Goal: Task Accomplishment & Management: Manage account settings

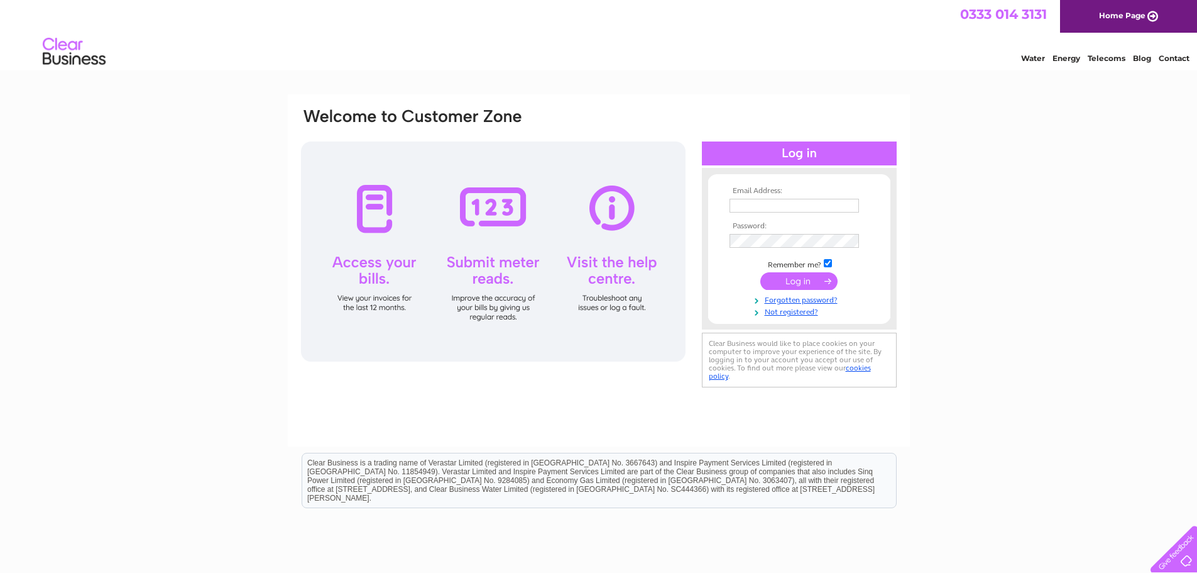
type input "fieldbuss@btconnect.com"
click at [813, 276] on input "submit" at bounding box center [798, 281] width 77 height 18
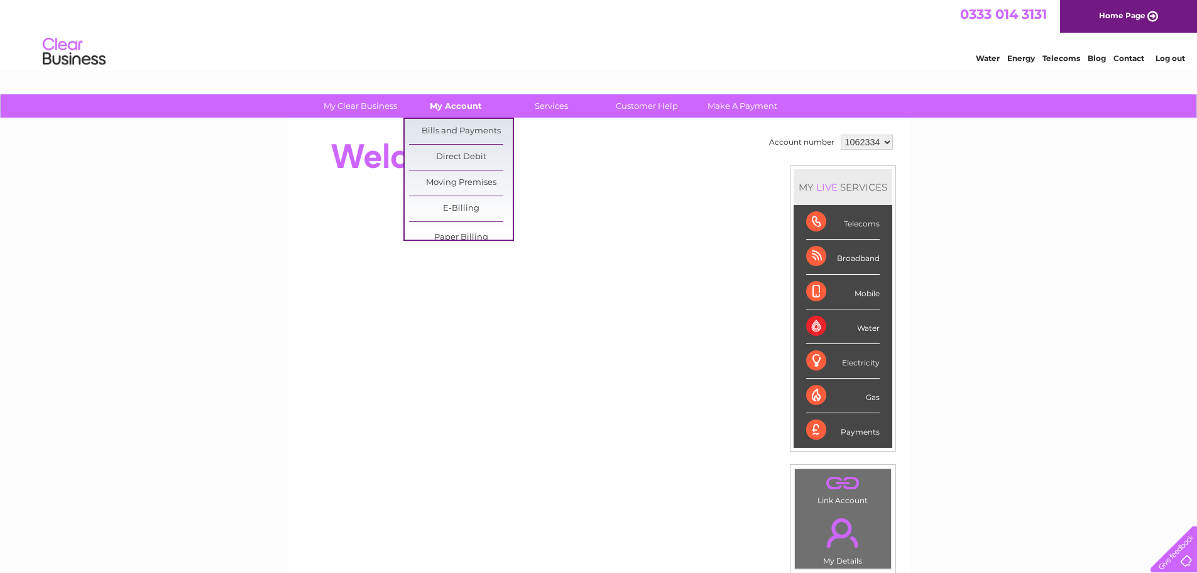
click at [449, 106] on link "My Account" at bounding box center [456, 105] width 104 height 23
click at [456, 131] on link "Bills and Payments" at bounding box center [461, 131] width 104 height 25
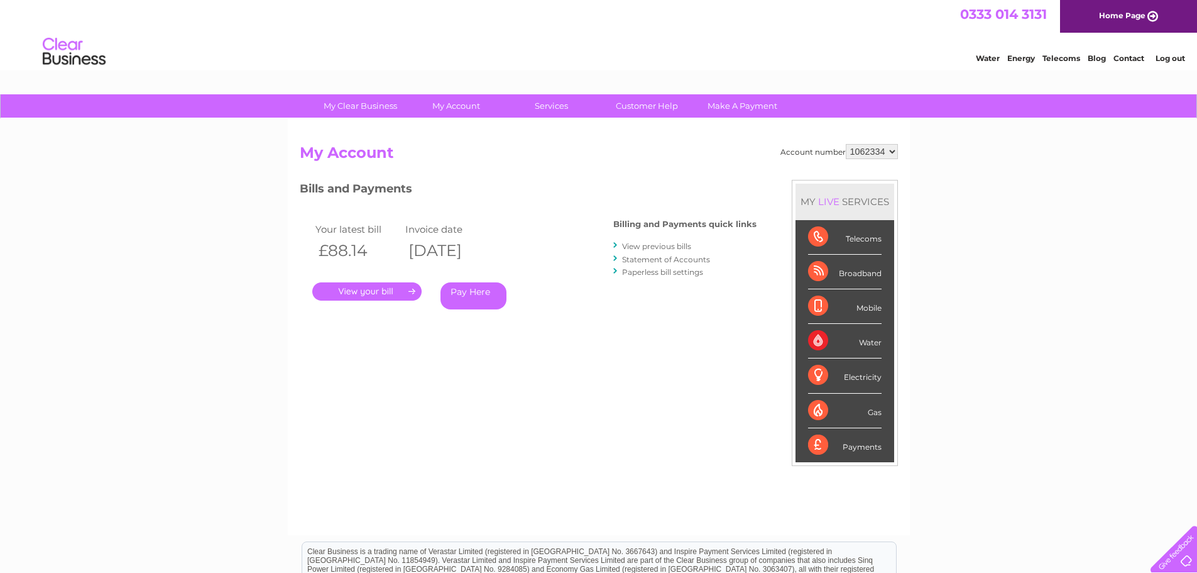
click at [393, 292] on link "." at bounding box center [366, 291] width 109 height 18
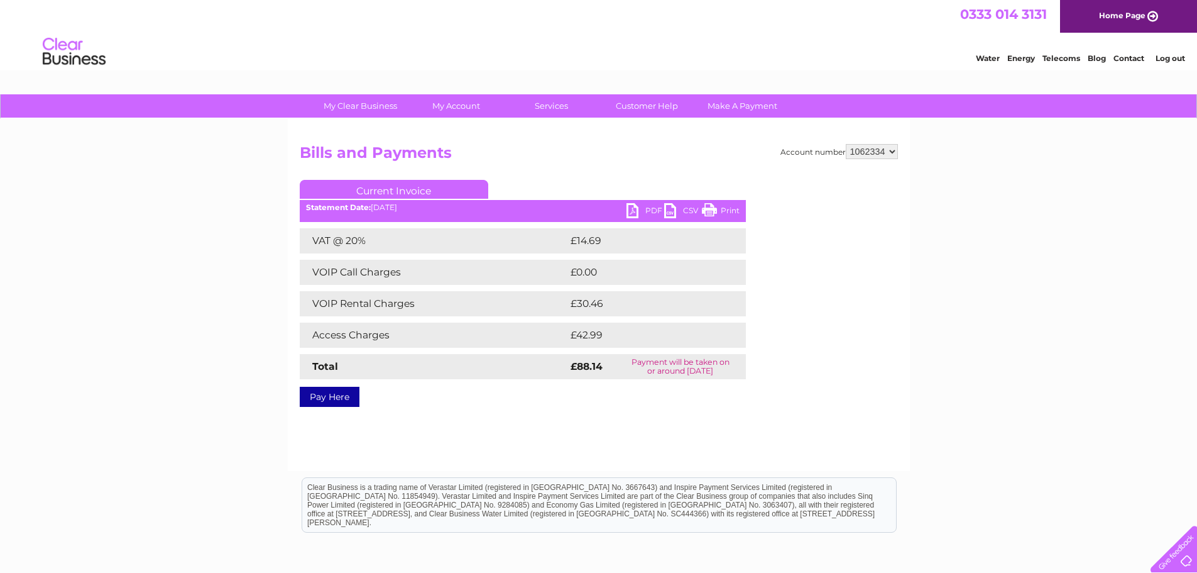
click at [645, 211] on link "PDF" at bounding box center [646, 212] width 38 height 18
